Goal: Navigation & Orientation: Find specific page/section

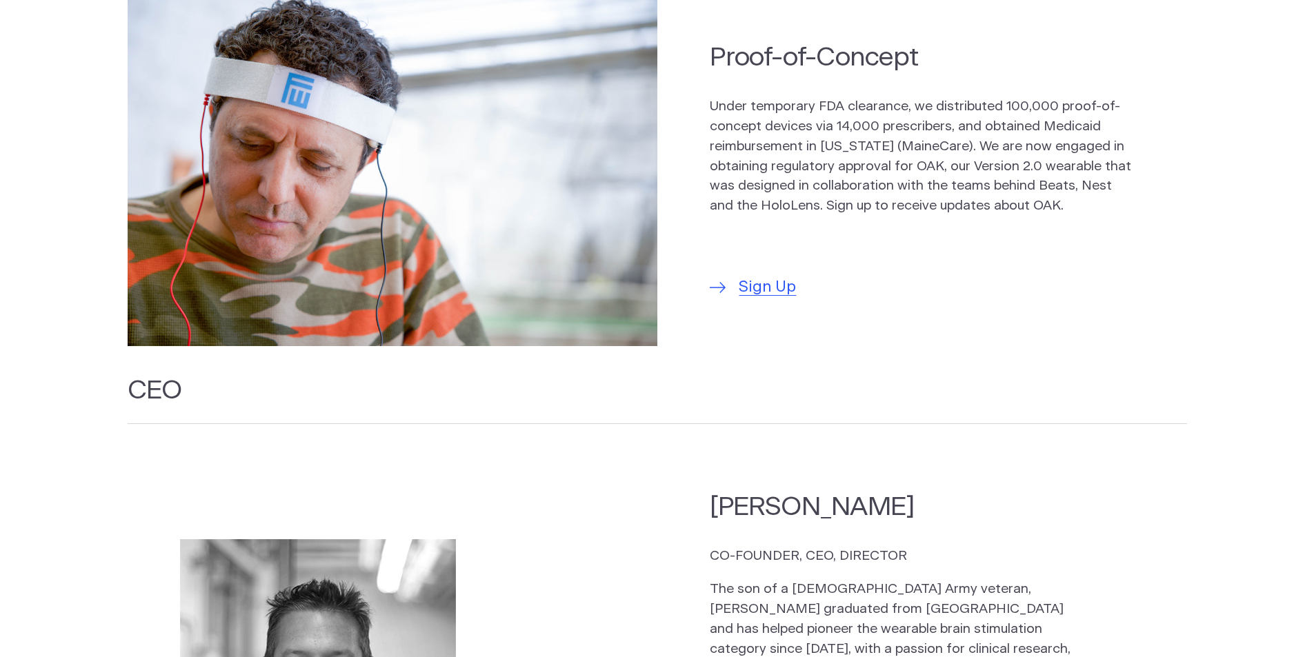
scroll to position [1288, 0]
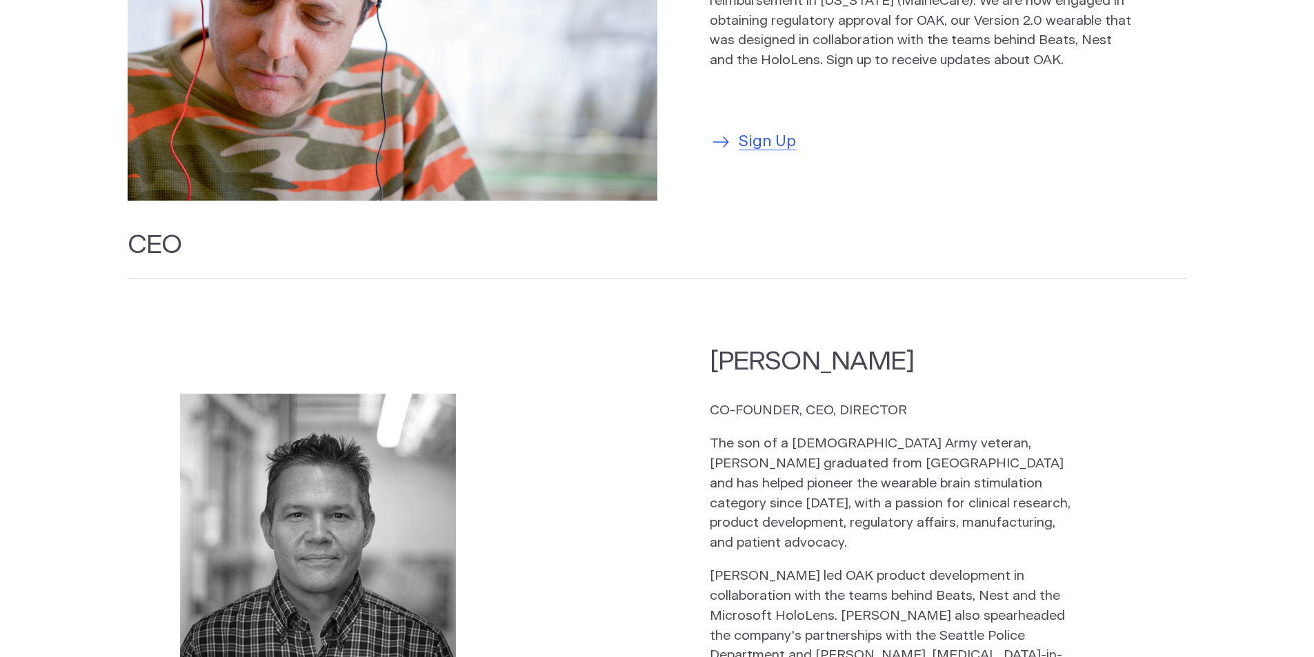
click at [766, 140] on span "Sign Up" at bounding box center [767, 141] width 57 height 23
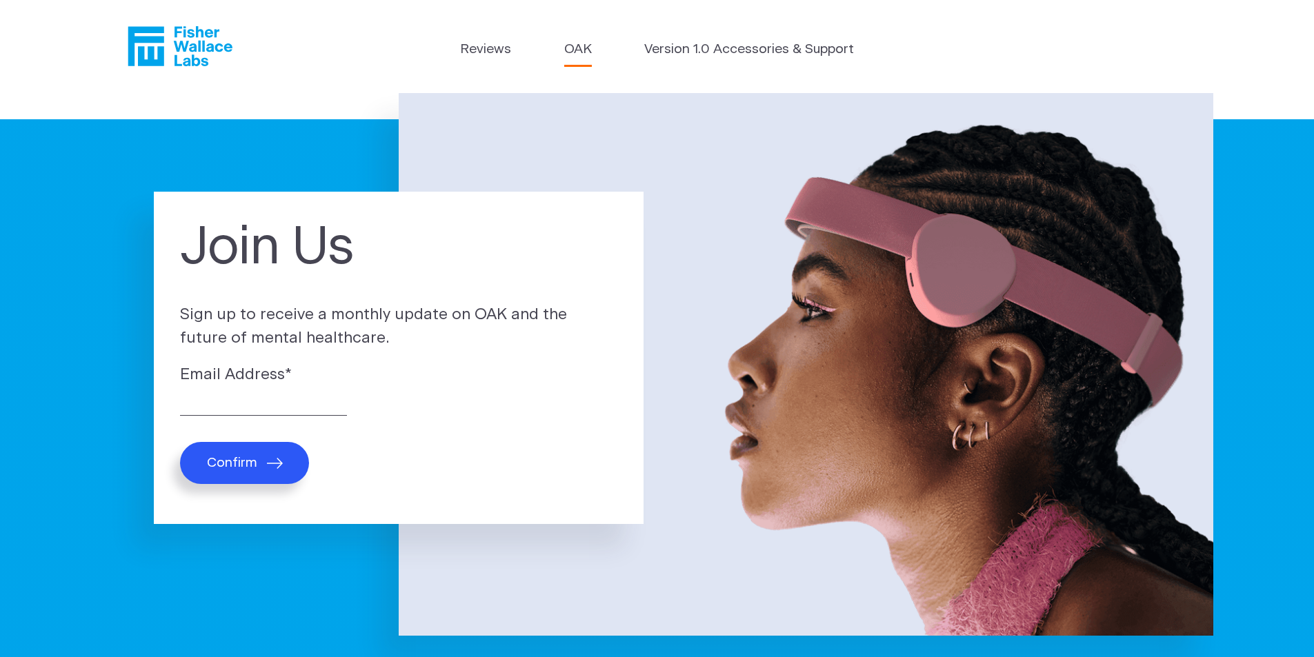
click at [583, 46] on link "OAK" at bounding box center [578, 50] width 28 height 20
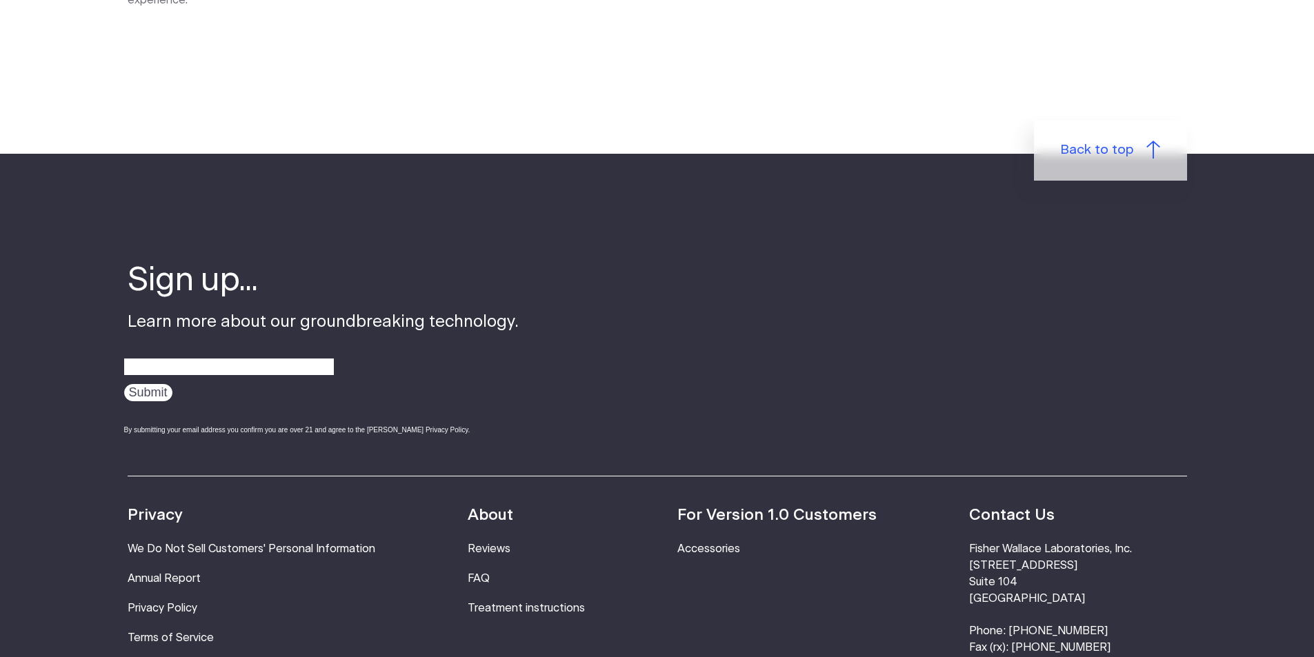
scroll to position [2392, 0]
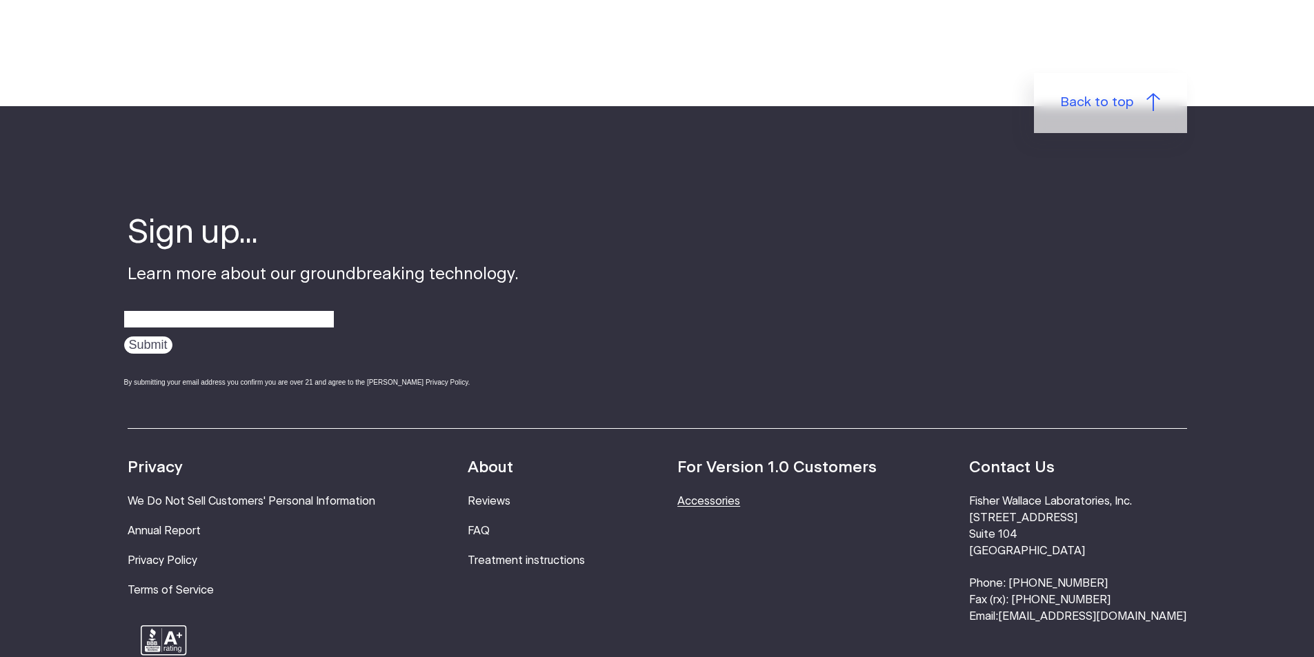
click at [723, 496] on link "Accessories" at bounding box center [708, 501] width 63 height 11
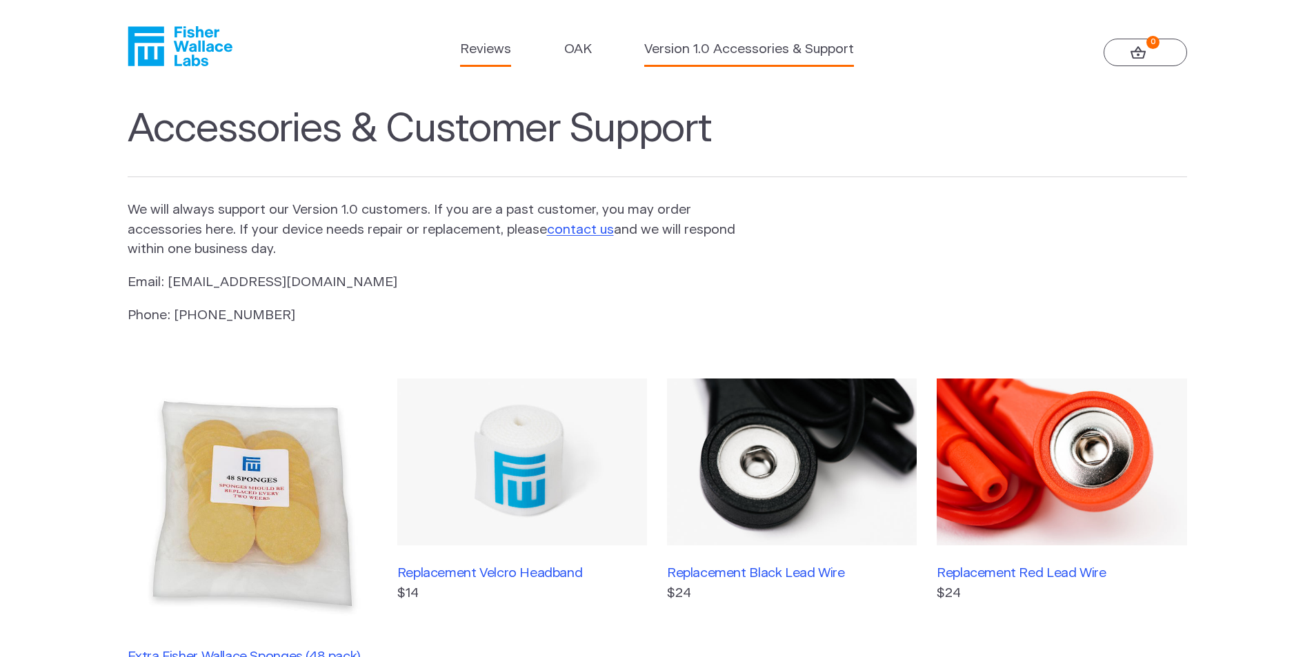
click at [477, 41] on link "Reviews" at bounding box center [485, 50] width 51 height 20
